Goal: Task Accomplishment & Management: Manage account settings

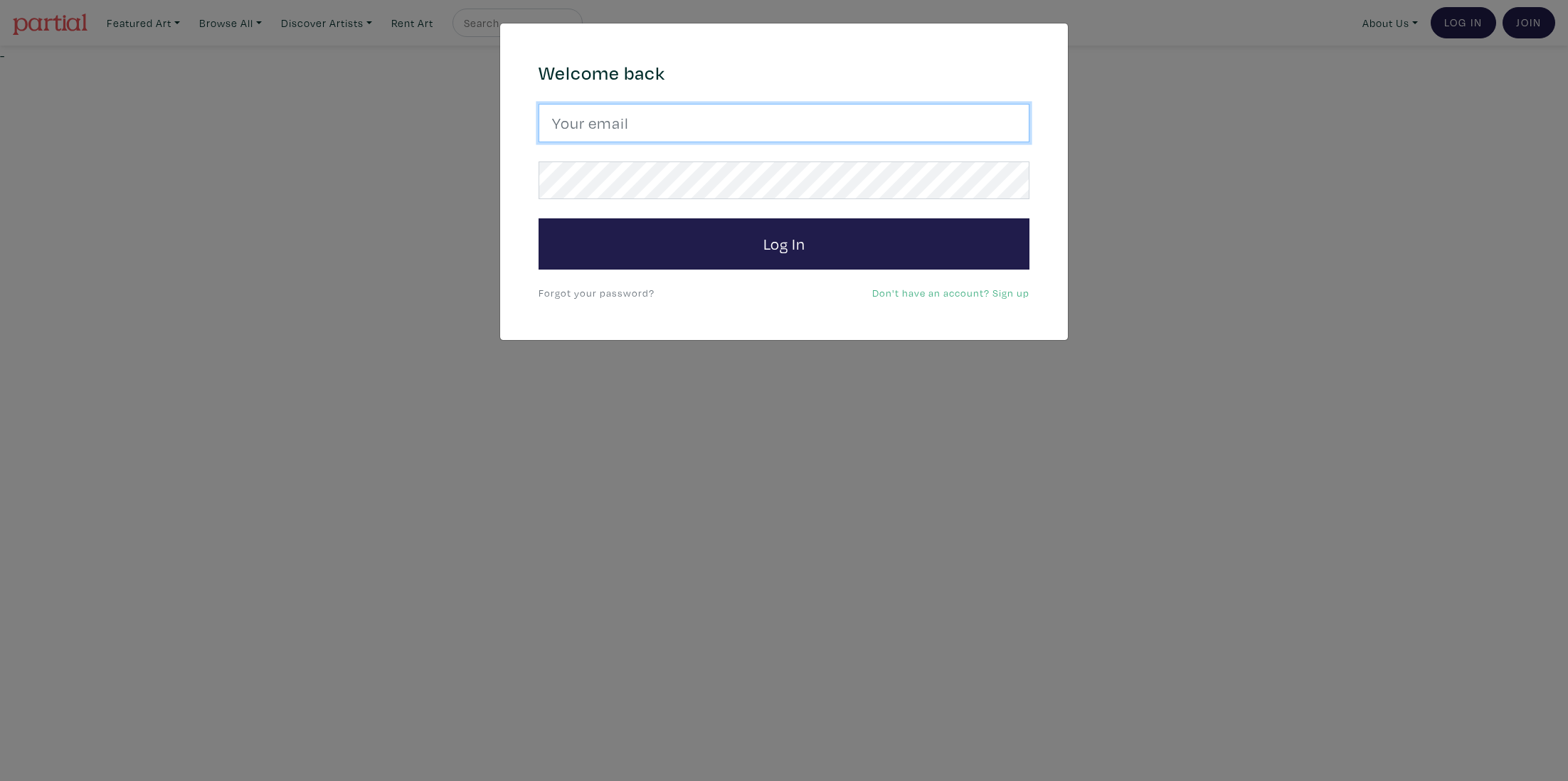
type input "dgeley@gmail.com"
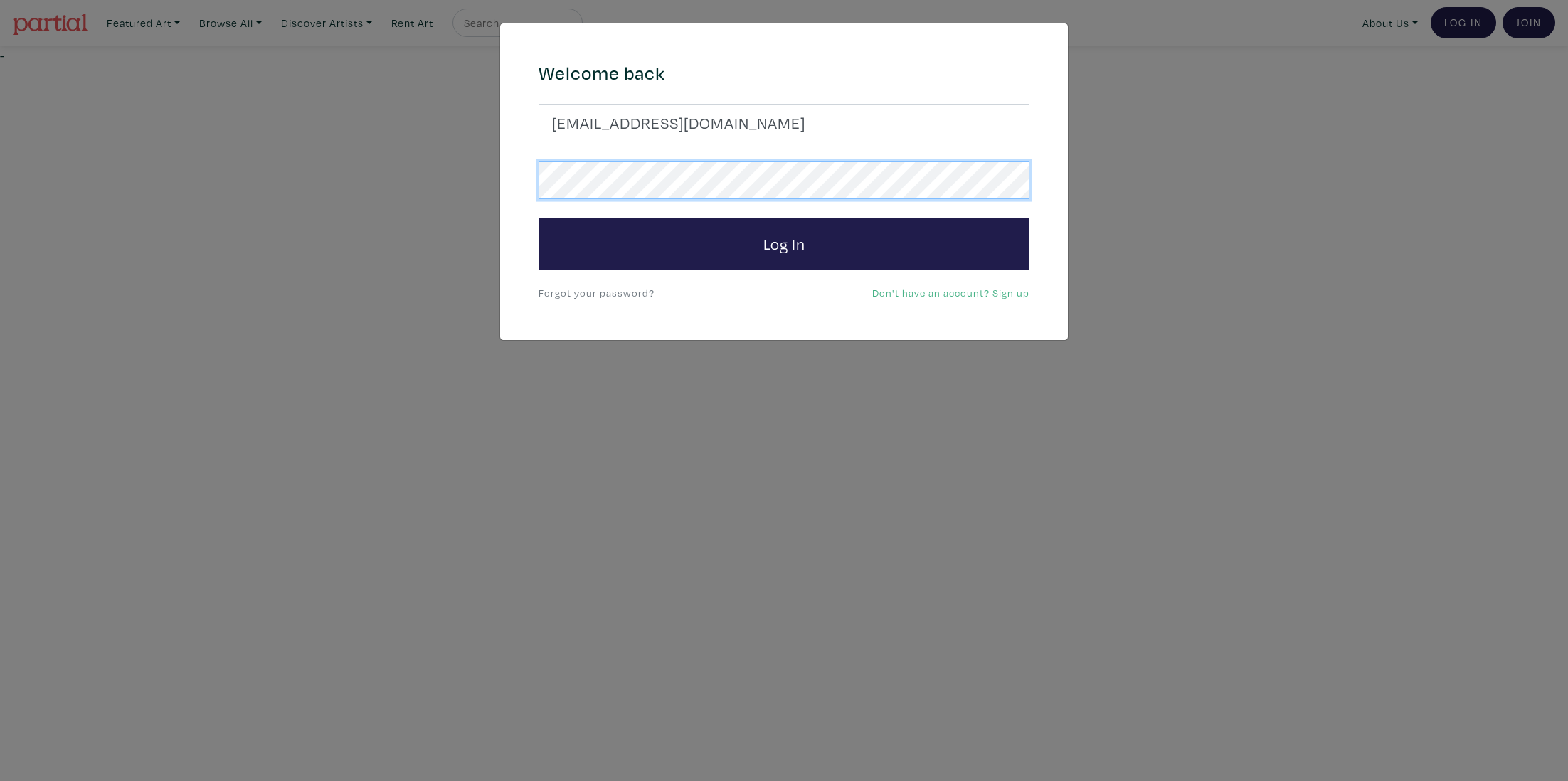
click at [784, 243] on button "Log In" at bounding box center [784, 243] width 491 height 51
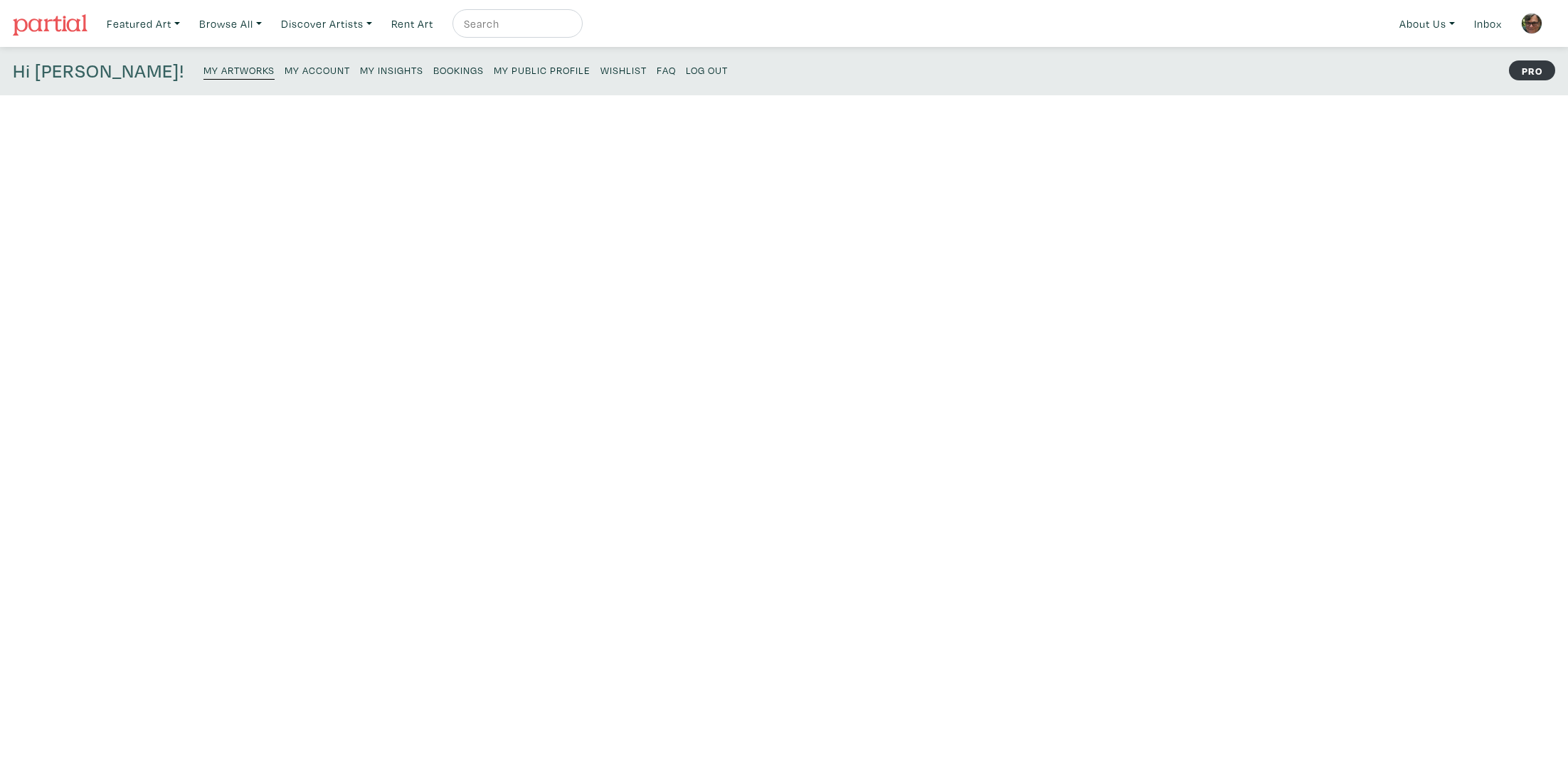
scroll to position [5, 0]
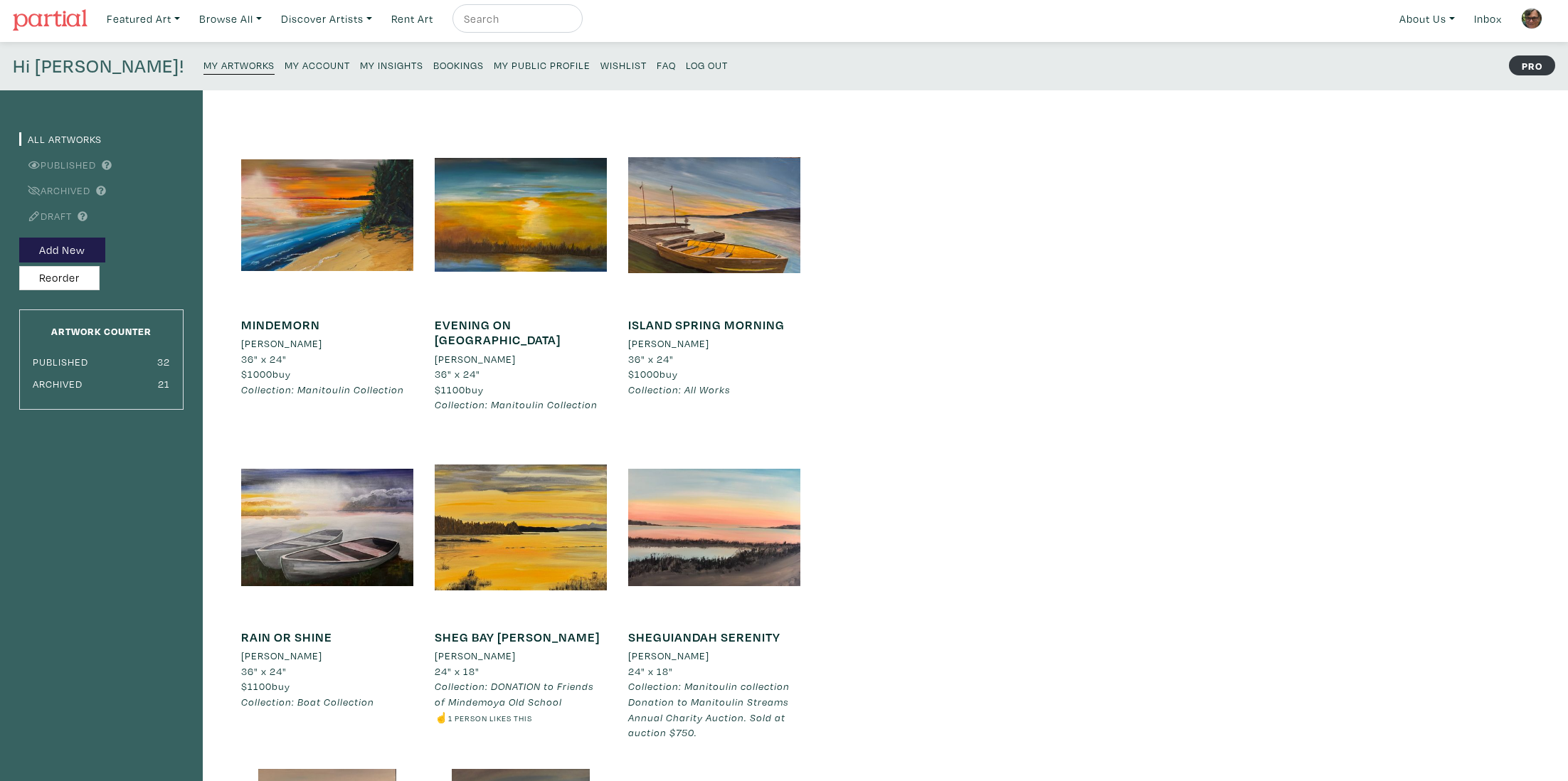
click at [360, 65] on small "My Insights" at bounding box center [391, 65] width 63 height 14
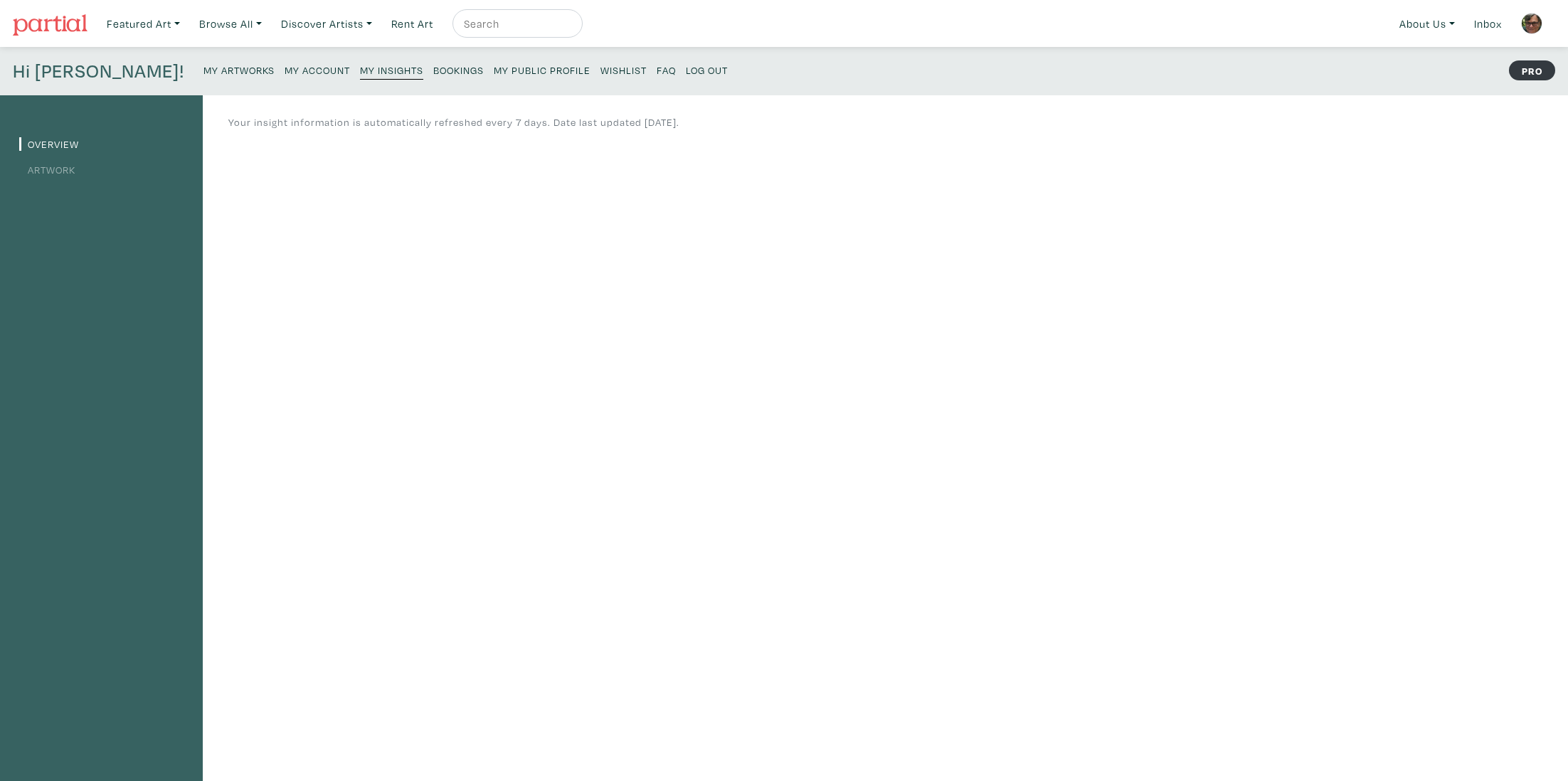
click at [71, 169] on link "Artwork" at bounding box center [47, 169] width 56 height 14
click at [686, 69] on small "Log Out" at bounding box center [707, 70] width 42 height 14
